Goal: Task Accomplishment & Management: Manage account settings

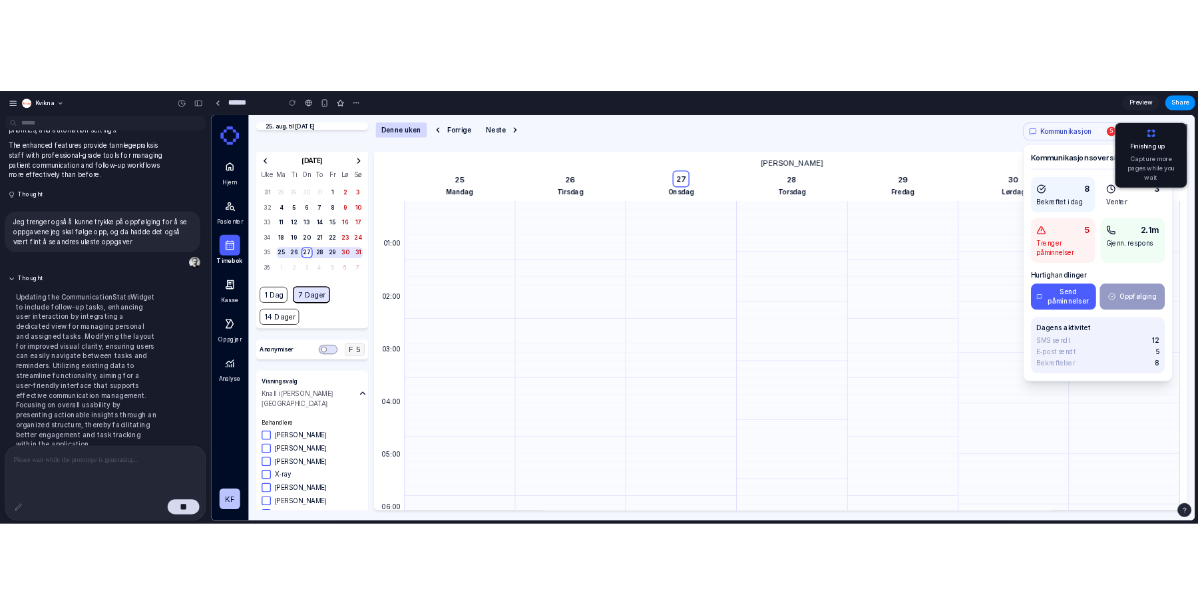
scroll to position [719, 0]
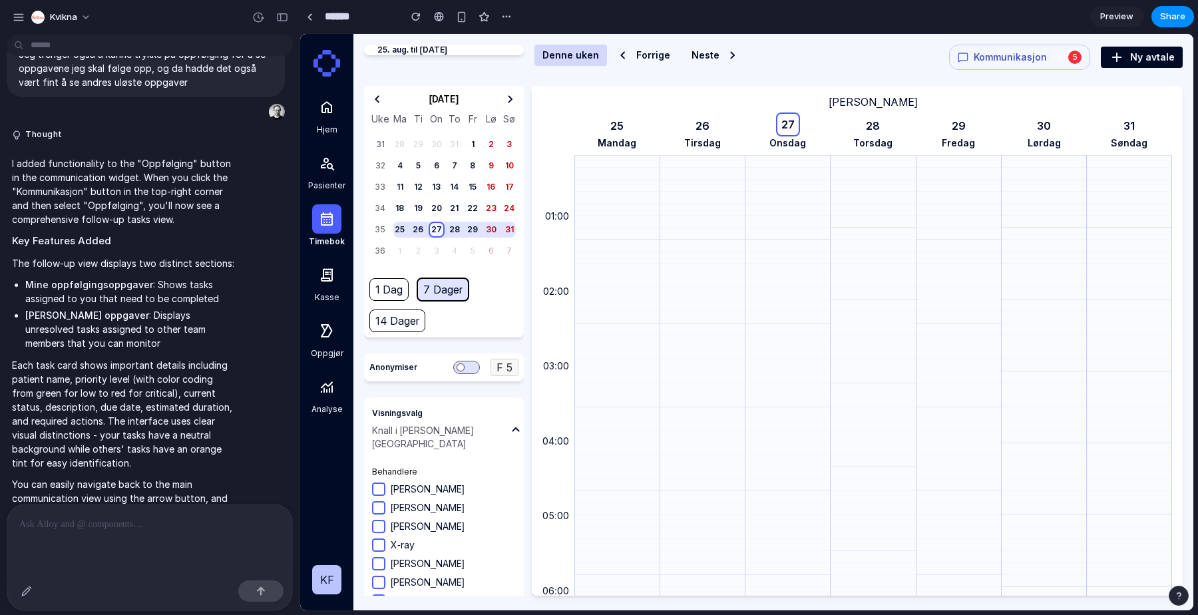
click at [1039, 59] on span "Kommunikasjon" at bounding box center [1010, 57] width 73 height 13
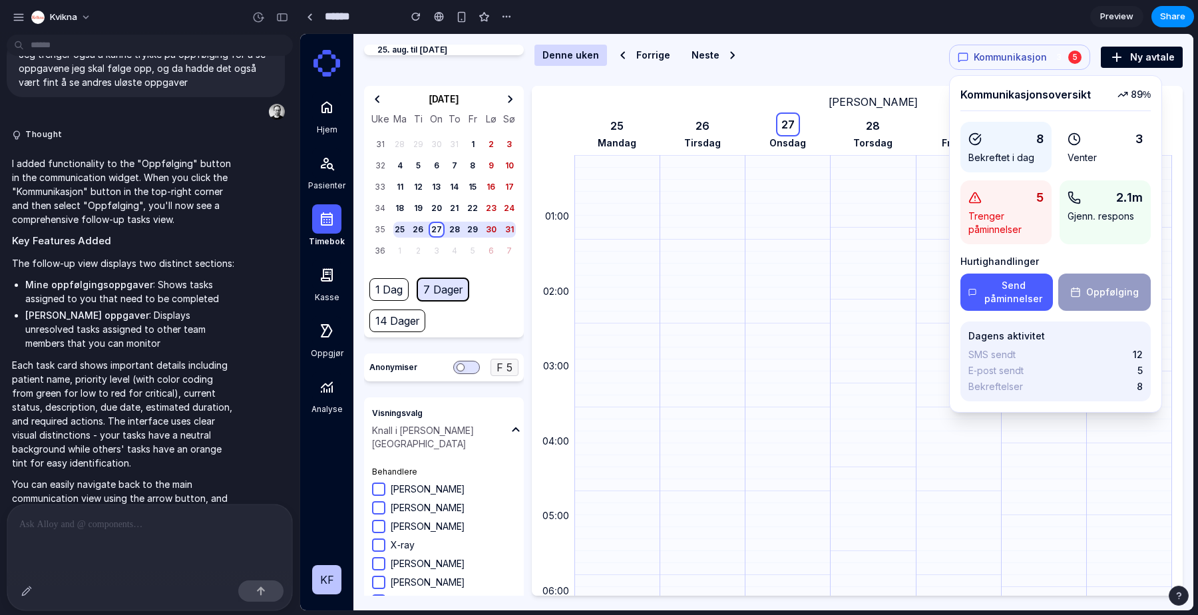
click at [1005, 285] on button "Send påminnelser" at bounding box center [1006, 291] width 92 height 37
click at [1113, 295] on button "Oppfølging" at bounding box center [1104, 291] width 92 height 37
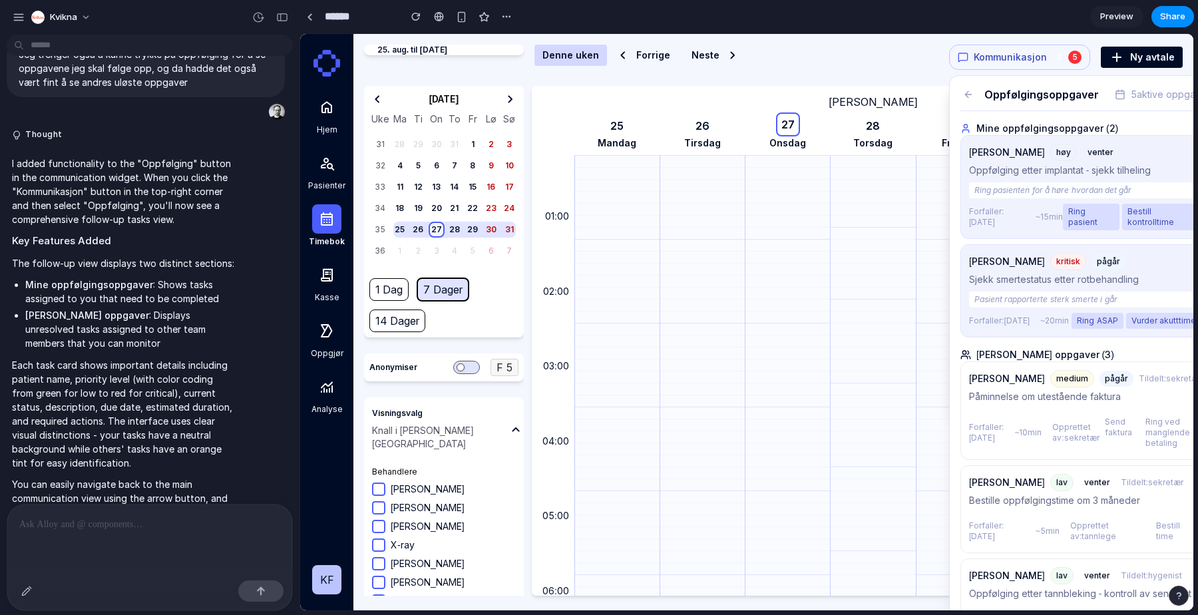
click at [1046, 197] on p "Ring pasienten for å høre hvordan det går" at bounding box center [1085, 190] width 232 height 16
click at [964, 96] on icon at bounding box center [968, 94] width 11 height 11
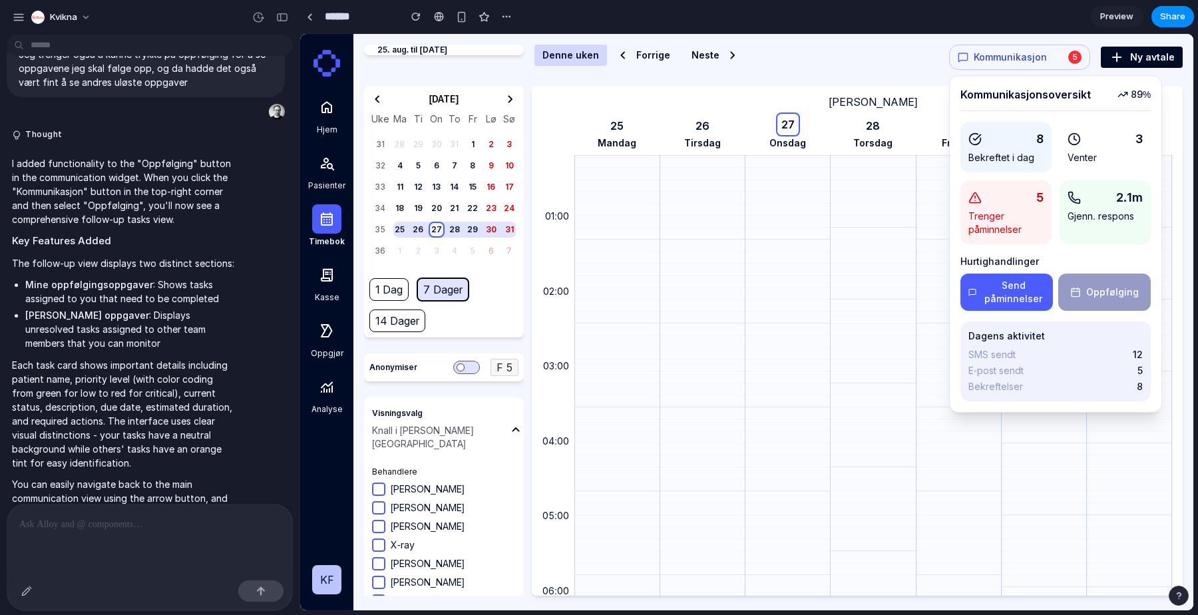
click at [964, 101] on h3 "Kommunikasjonsoversikt" at bounding box center [1025, 95] width 130 height 16
click at [1124, 289] on button "Oppfølging" at bounding box center [1104, 291] width 92 height 37
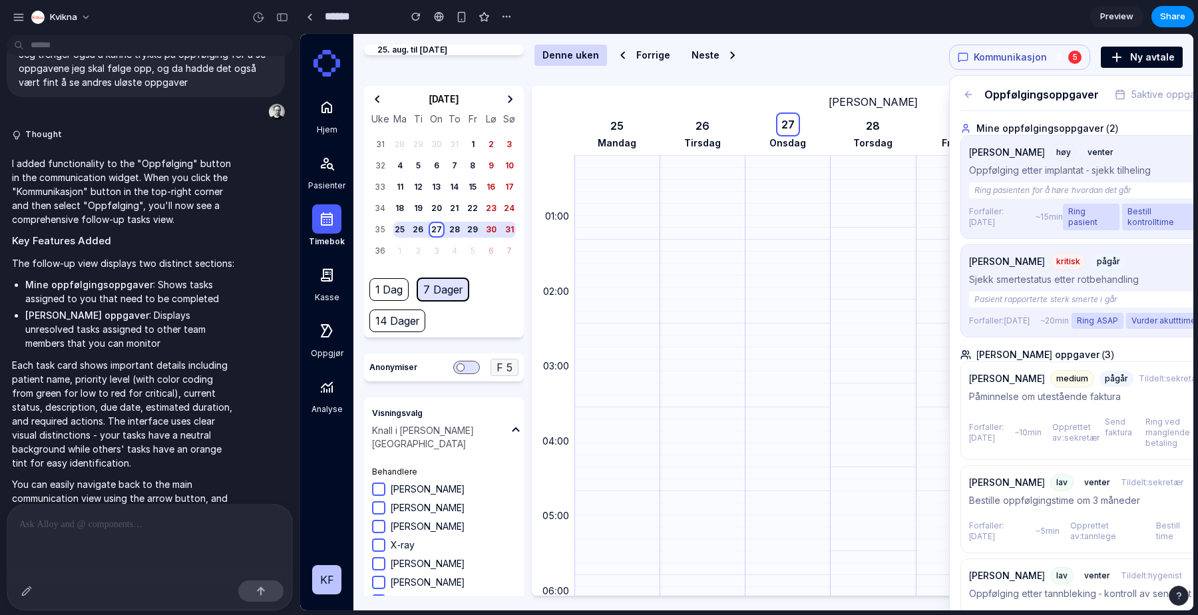
click at [1056, 65] on button "Kommunikasjon 3 5" at bounding box center [1019, 57] width 141 height 25
click at [984, 97] on h3 "Oppfølgingsoppgaver" at bounding box center [1041, 95] width 114 height 16
click at [965, 96] on icon at bounding box center [968, 94] width 11 height 11
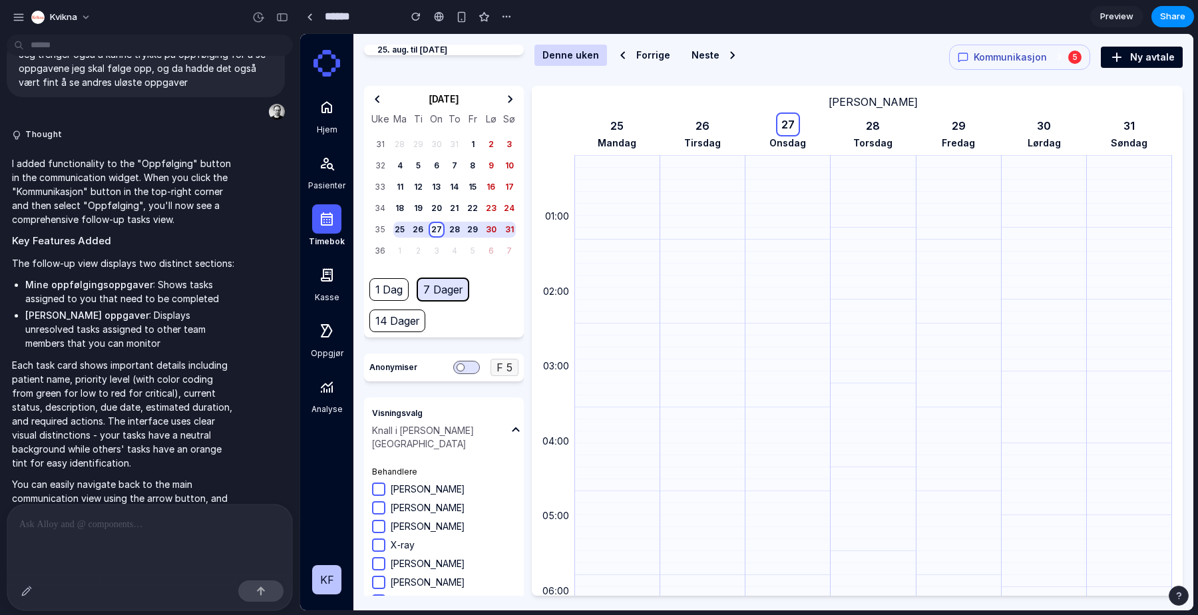
click at [1046, 57] on span "Kommunikasjon" at bounding box center [1010, 57] width 73 height 13
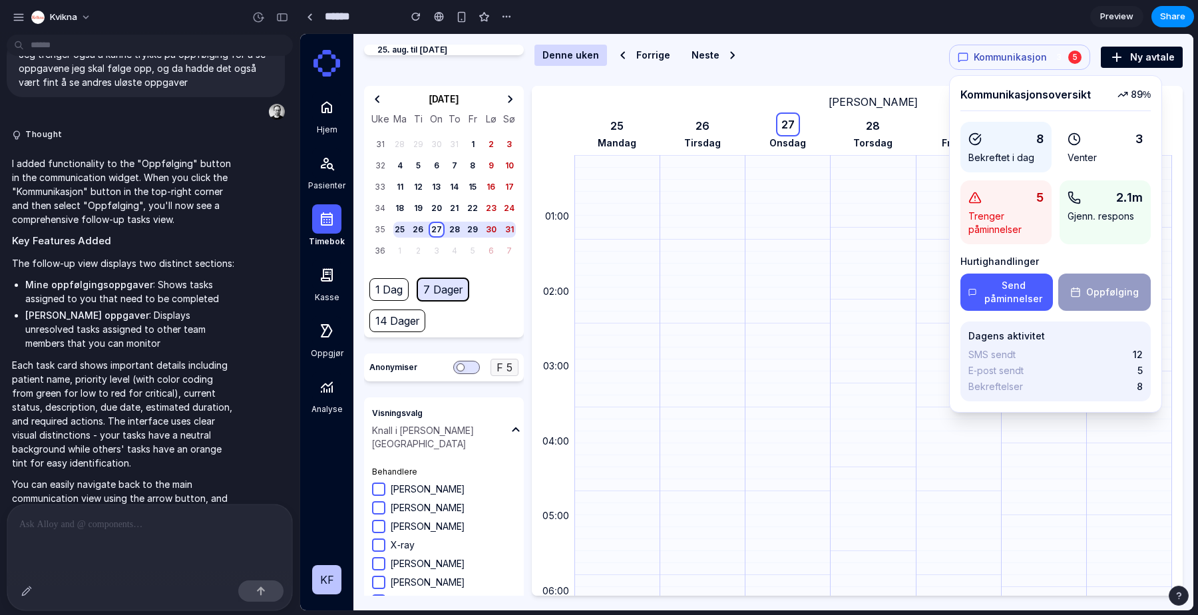
click at [1131, 299] on button "Oppfølging" at bounding box center [1104, 291] width 92 height 37
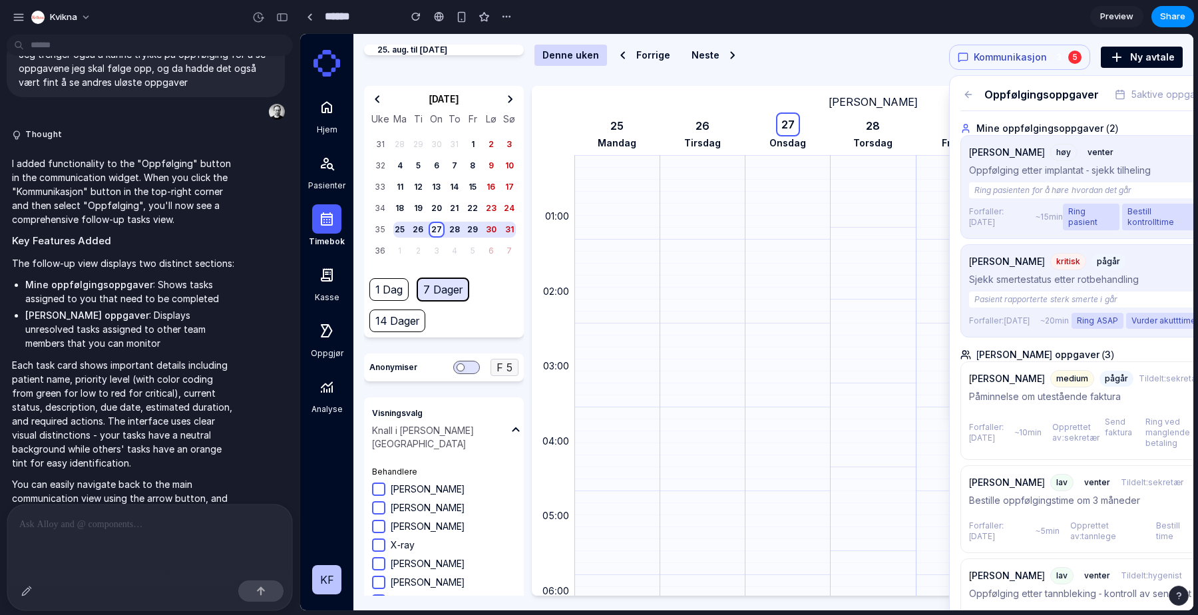
click at [1131, 101] on span "5 aktive oppgaver" at bounding box center [1170, 94] width 79 height 13
click at [975, 94] on div "Oppfølgingsoppgaver" at bounding box center [1029, 95] width 138 height 16
click at [970, 94] on icon at bounding box center [968, 94] width 11 height 11
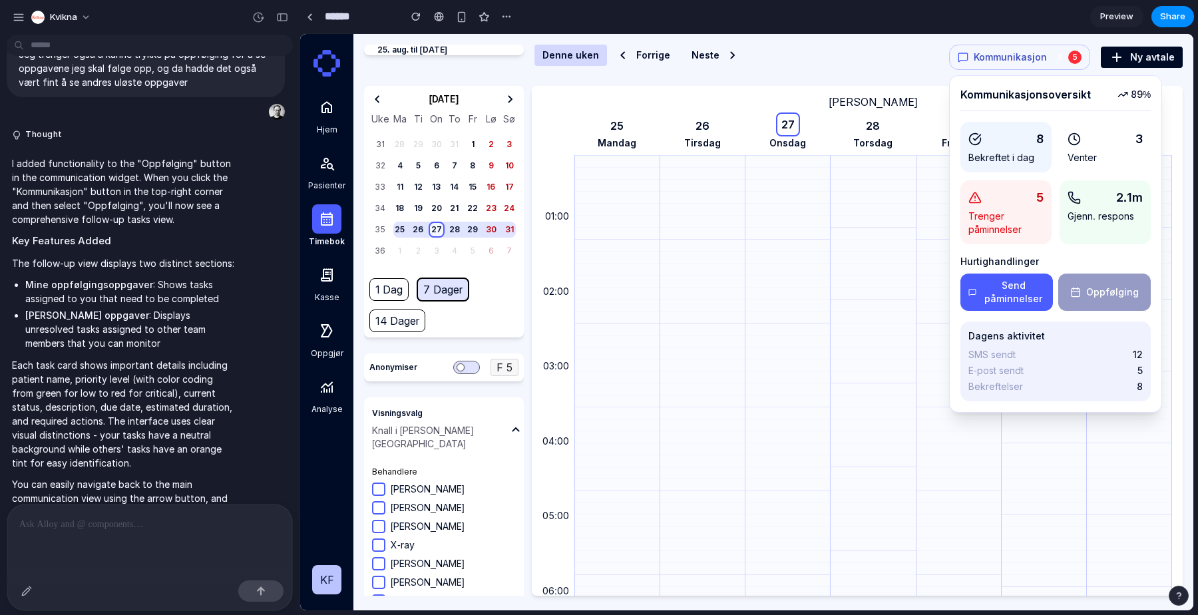
click at [1004, 59] on span "Kommunikasjon" at bounding box center [1010, 57] width 73 height 13
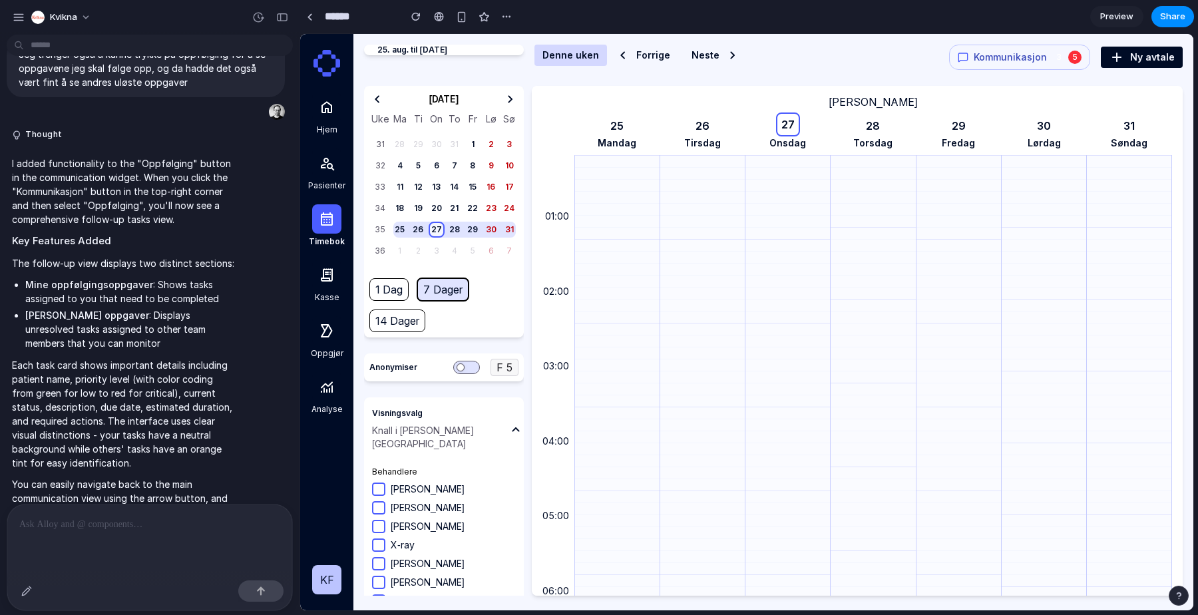
click at [1040, 52] on span "Kommunikasjon" at bounding box center [1010, 57] width 73 height 13
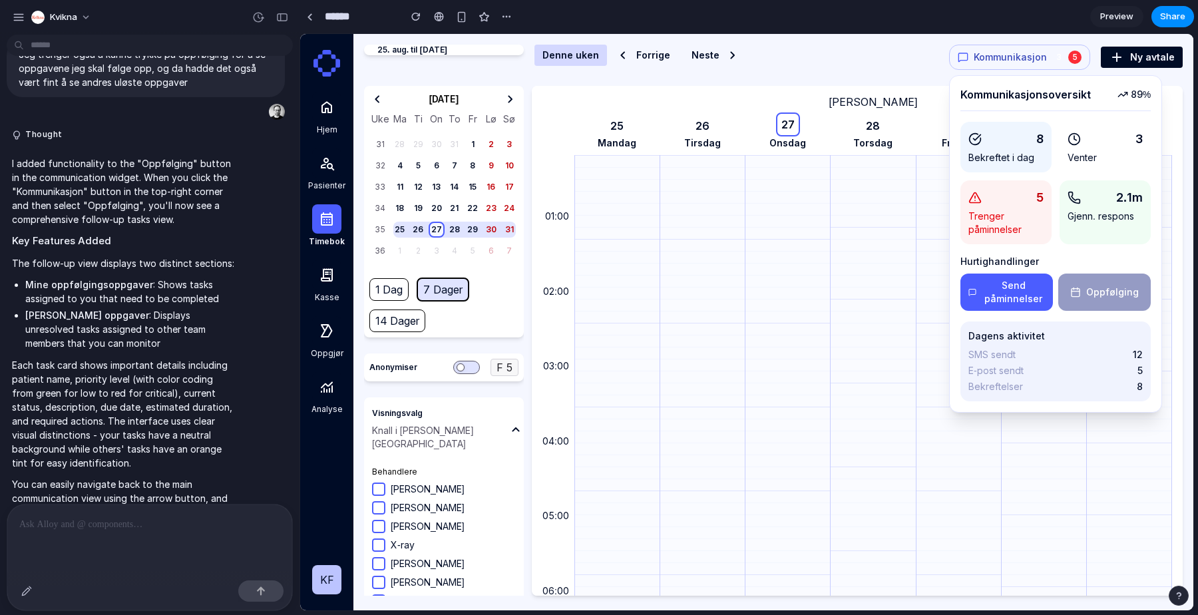
click at [1028, 298] on button "Send påminnelser" at bounding box center [1006, 291] width 92 height 37
click at [1096, 296] on button "Oppfølging" at bounding box center [1104, 291] width 92 height 37
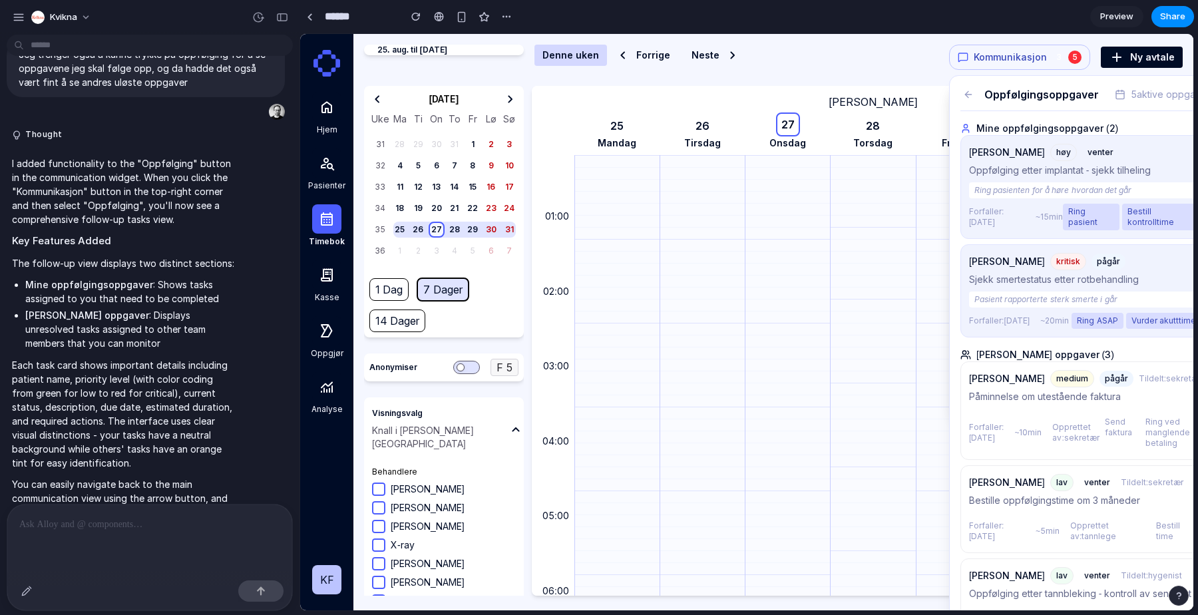
scroll to position [1, 0]
click at [989, 52] on span "Kommunikasjon" at bounding box center [1010, 56] width 73 height 13
click at [1052, 55] on div "3" at bounding box center [1058, 56] width 13 height 13
click at [921, 79] on header "25. aug. til 31. aug. 2025 Denne uken Forrige Neste Kommunikasjon 3 5 Kommunika…" at bounding box center [773, 64] width 818 height 41
click at [954, 98] on div "Oppfølgingsoppgaver 5 aktive oppgaver Mine oppfølgingsoppgaver ( 2 ) Ola Nordma…" at bounding box center [1085, 380] width 271 height 611
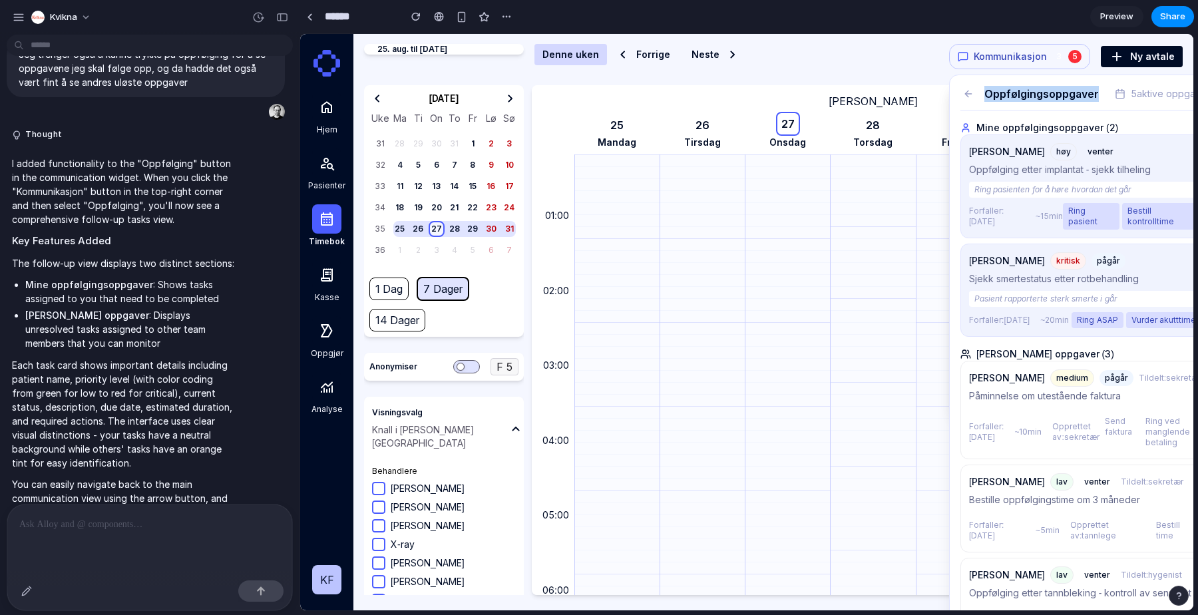
click at [954, 98] on div "Oppfølgingsoppgaver 5 aktive oppgaver Mine oppfølgingsoppgaver ( 2 ) Ola Nordma…" at bounding box center [1085, 380] width 271 height 611
click at [968, 98] on icon at bounding box center [968, 94] width 11 height 11
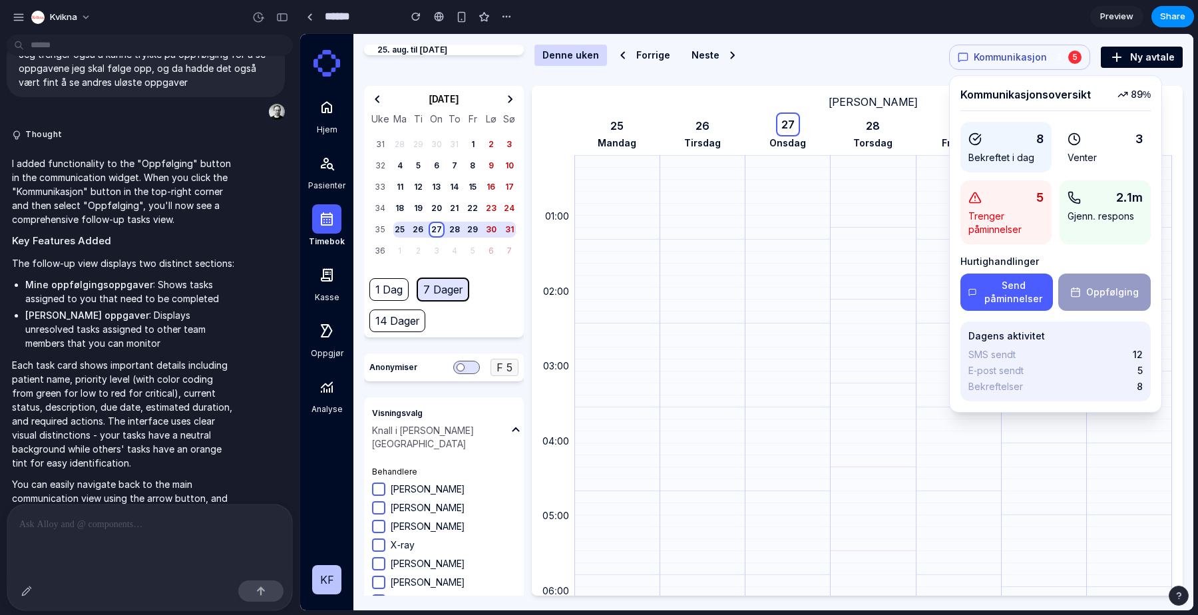
click at [930, 87] on div "Dr Tann Traad 25 mandag 26 tirsdag 27 onsdag 28 torsdag 29 fredag 30 lørdag 31 …" at bounding box center [873, 120] width 598 height 69
click at [1180, 97] on div "Dr Tann Traad 25 mandag 26 tirsdag 27 onsdag 28 torsdag 29 fredag 30 lørdag 31 …" at bounding box center [857, 341] width 651 height 510
click at [171, 534] on div at bounding box center [149, 539] width 285 height 71
click at [880, 75] on header "25. aug. til 31. aug. 2025 Denne uken Forrige Neste Kommunikasjon 3 5 Kommunika…" at bounding box center [773, 65] width 818 height 41
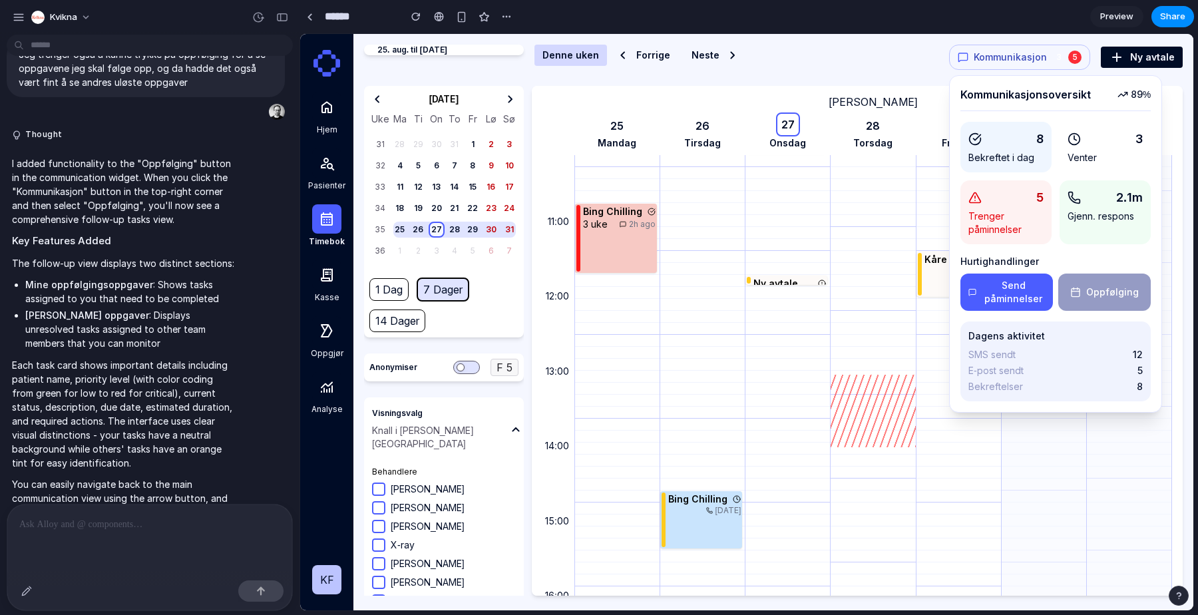
scroll to position [767, 0]
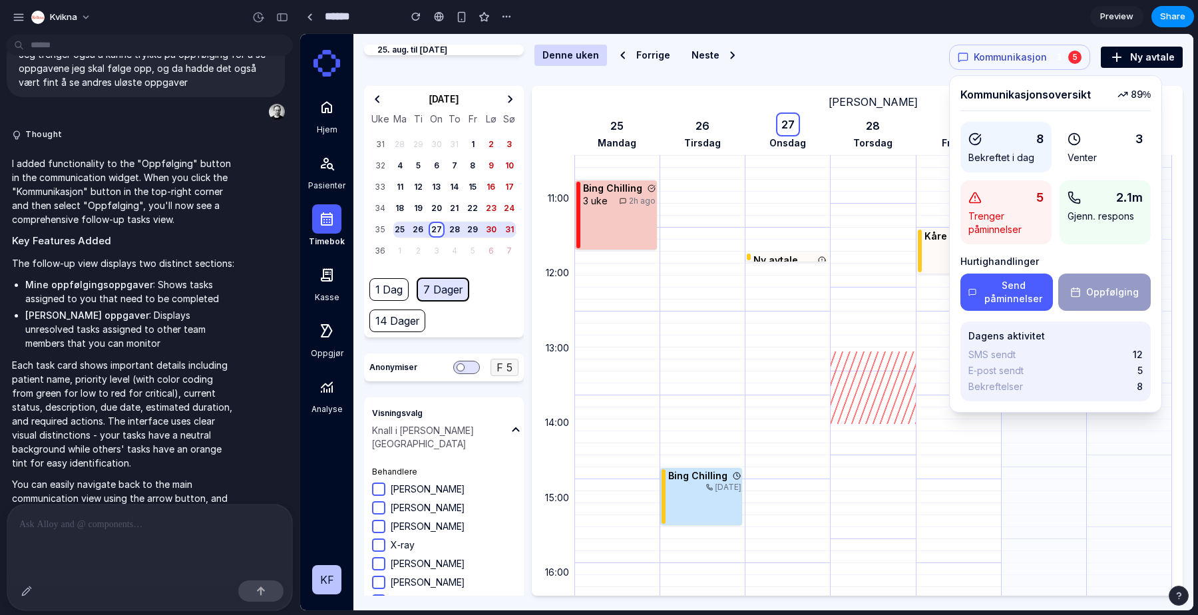
click at [1039, 61] on span "Kommunikasjon" at bounding box center [1010, 57] width 73 height 13
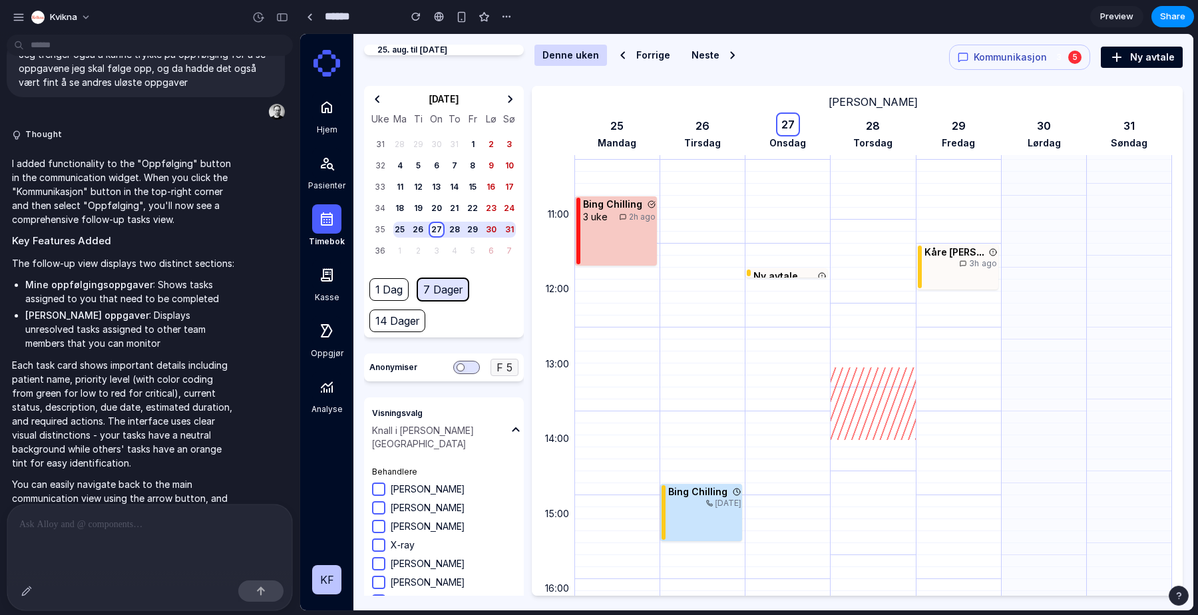
scroll to position [751, 0]
click at [1024, 63] on span "Kommunikasjon" at bounding box center [1010, 57] width 73 height 13
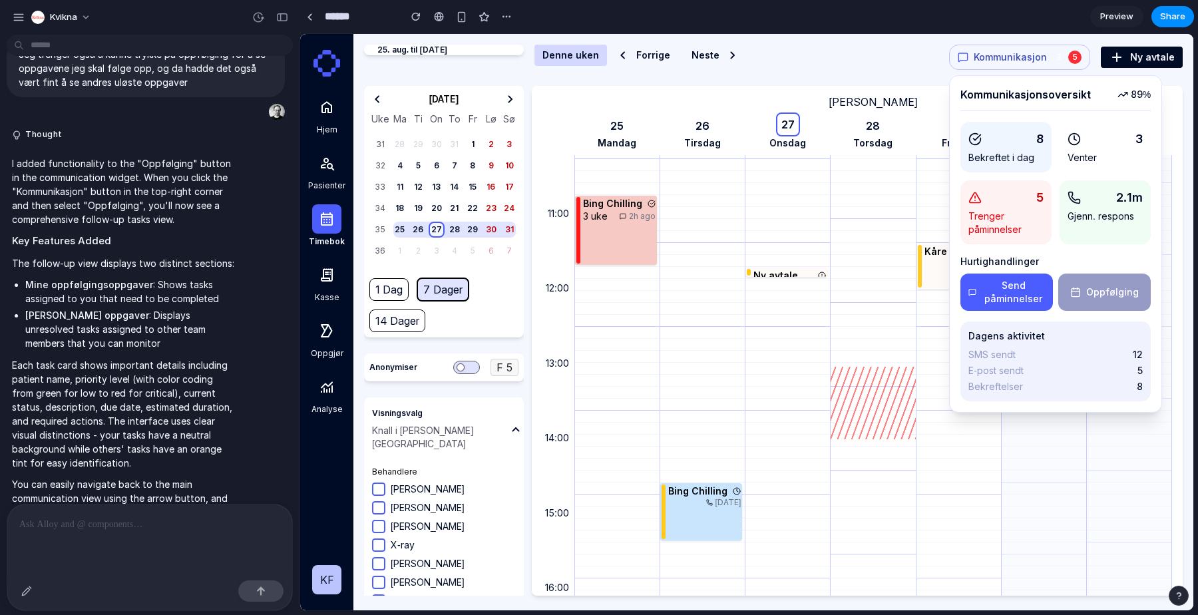
click at [1024, 63] on span "Kommunikasjon" at bounding box center [1010, 57] width 73 height 13
